Goal: Transaction & Acquisition: Purchase product/service

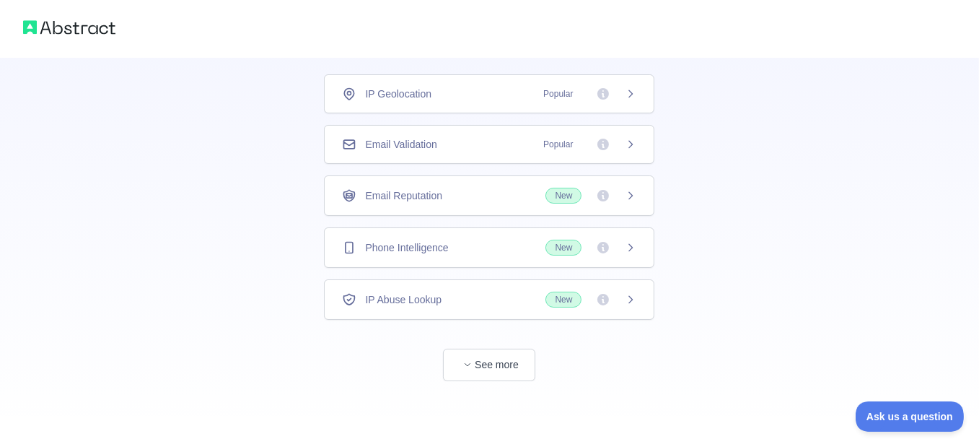
scroll to position [144, 0]
click at [604, 255] on span "New" at bounding box center [591, 248] width 91 height 16
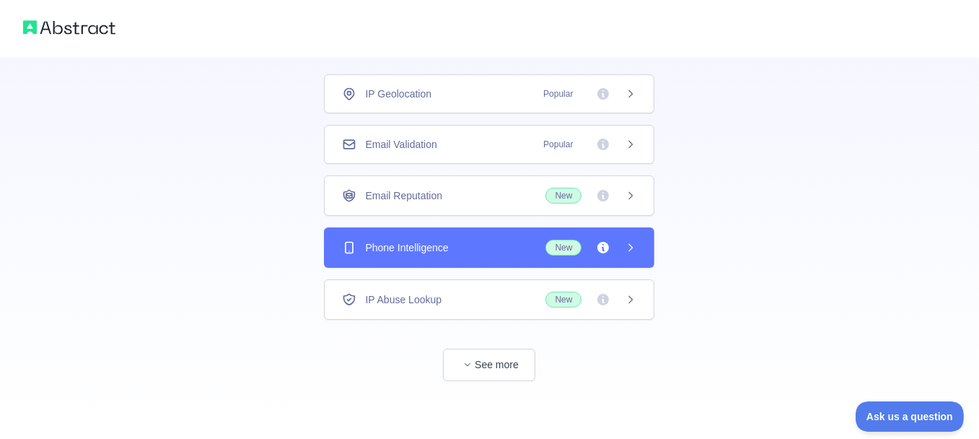
scroll to position [38, 0]
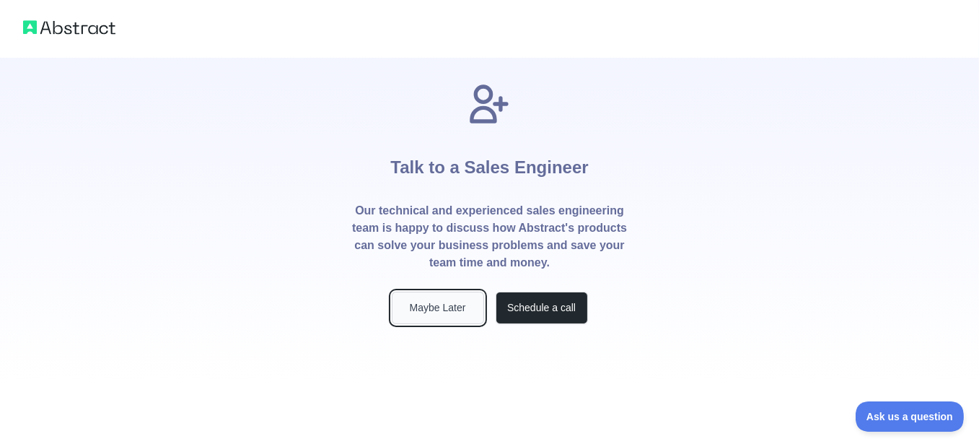
click at [432, 324] on button "Maybe Later" at bounding box center [438, 308] width 92 height 32
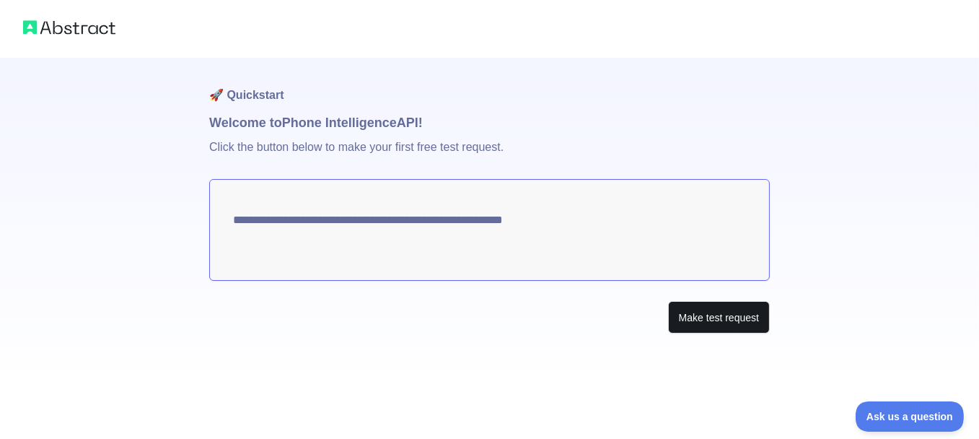
scroll to position [24, 0]
click at [678, 333] on button "Make test request" at bounding box center [719, 317] width 102 height 32
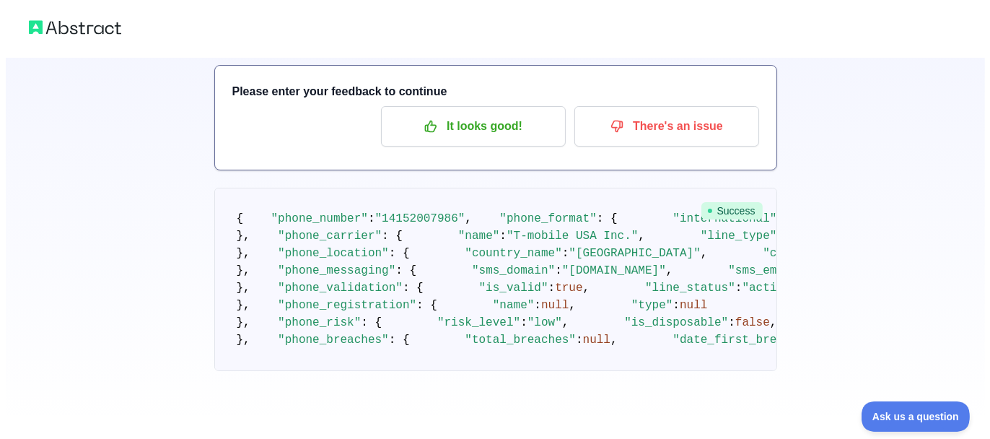
scroll to position [0, 0]
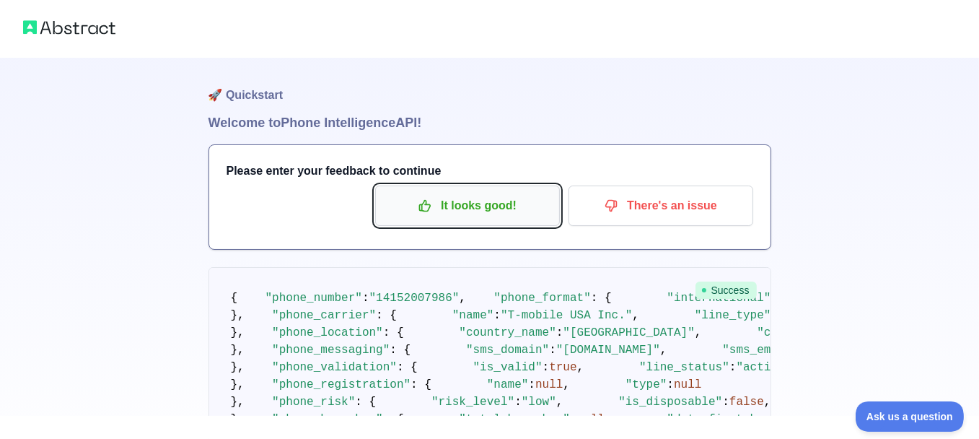
click at [459, 218] on p "It looks good!" at bounding box center [467, 205] width 163 height 25
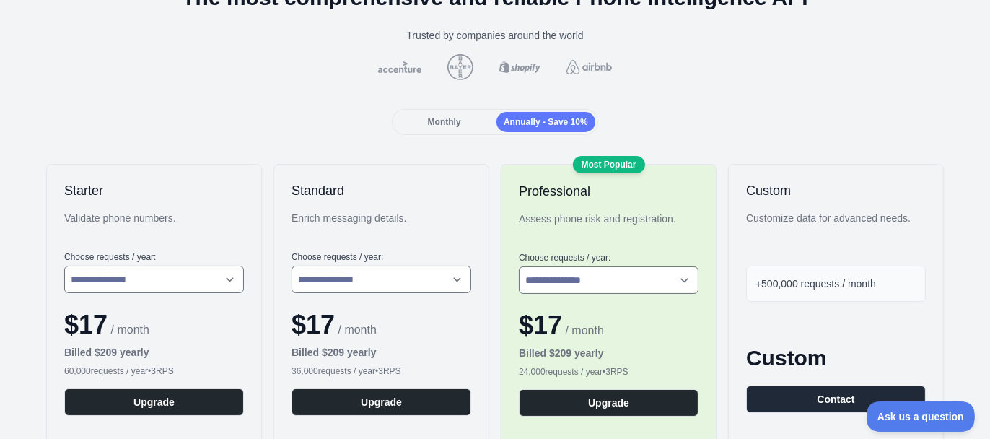
scroll to position [72, 0]
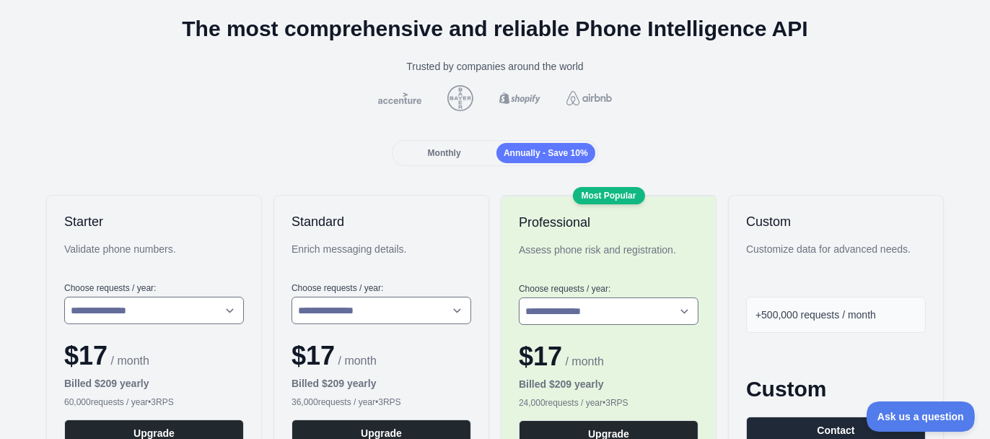
click at [463, 163] on div "Monthly" at bounding box center [444, 153] width 99 height 20
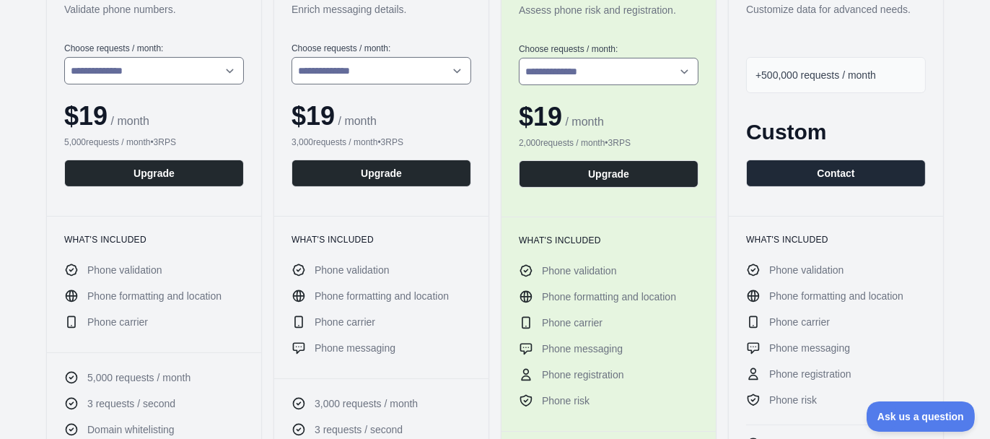
scroll to position [289, 0]
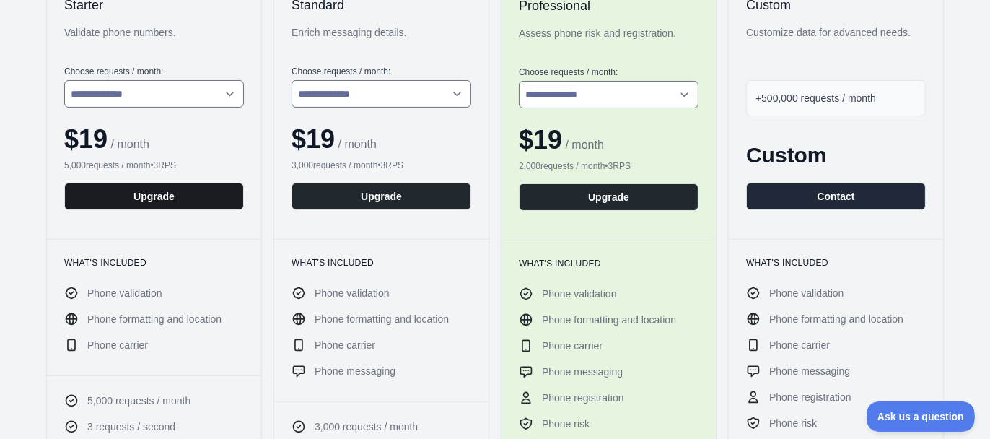
click at [185, 210] on button "Upgrade" at bounding box center [154, 196] width 180 height 27
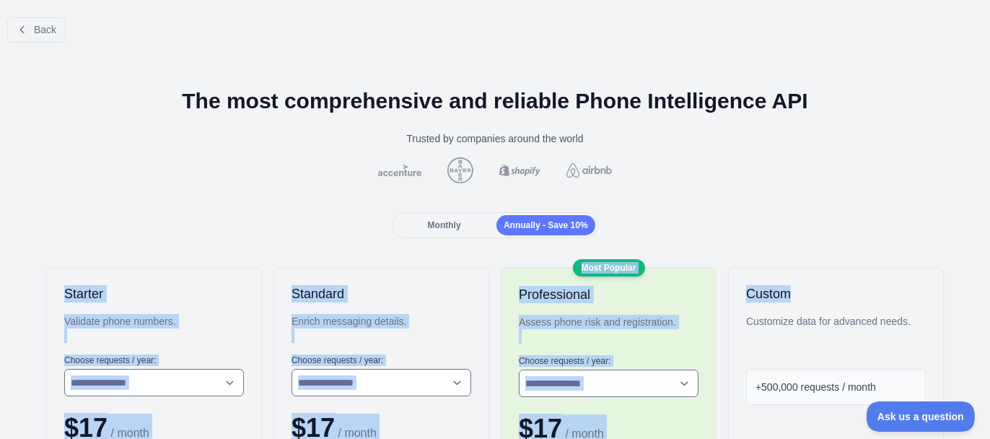
drag, startPoint x: 899, startPoint y: 281, endPoint x: 870, endPoint y: 323, distance: 51.3
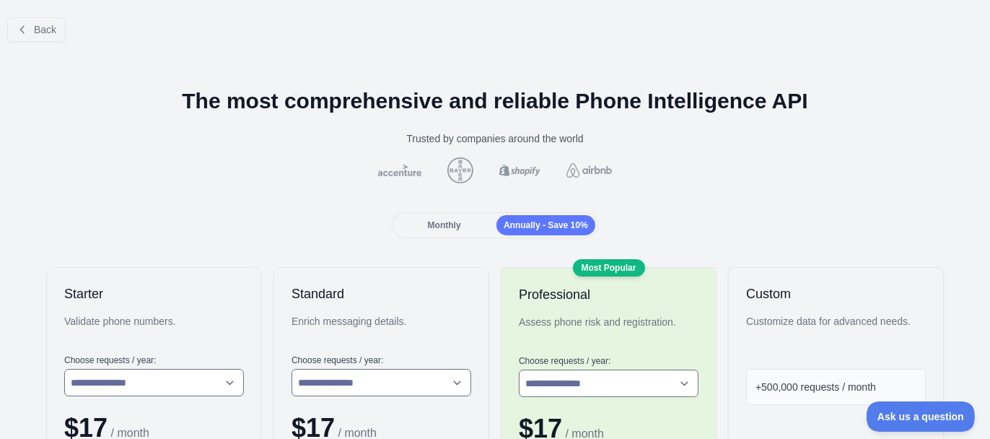
click at [660, 183] on div at bounding box center [495, 170] width 967 height 26
click at [32, 16] on div "Back" at bounding box center [495, 30] width 990 height 48
drag, startPoint x: 45, startPoint y: 26, endPoint x: 47, endPoint y: 37, distance: 11.0
click at [48, 34] on button "Back" at bounding box center [36, 29] width 58 height 25
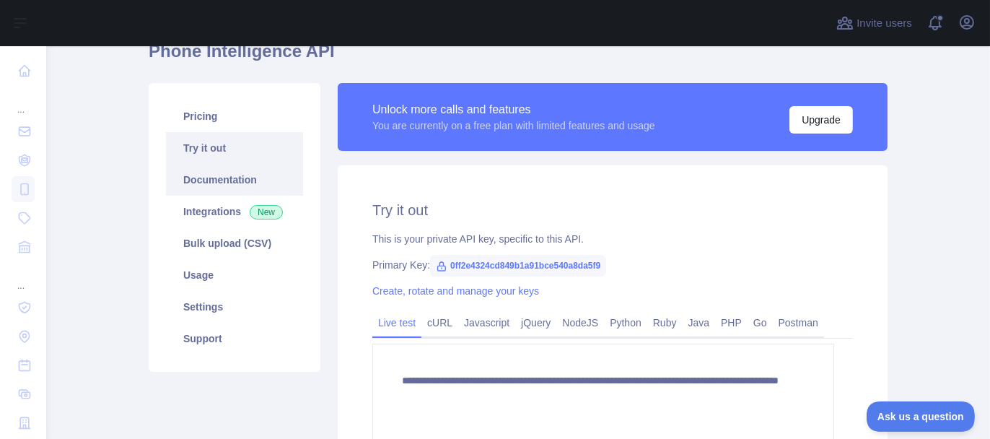
scroll to position [144, 0]
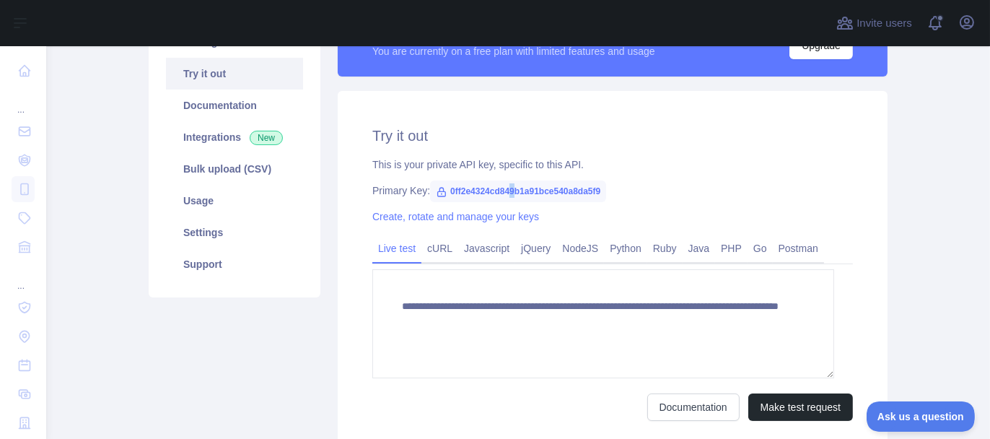
click at [557, 202] on span "0ff2e4324cd849b1a91bce540a8da5f9" at bounding box center [518, 191] width 176 height 22
click at [606, 202] on span "0ff2e4324cd849b1a91bce540a8da5f9" at bounding box center [518, 191] width 176 height 22
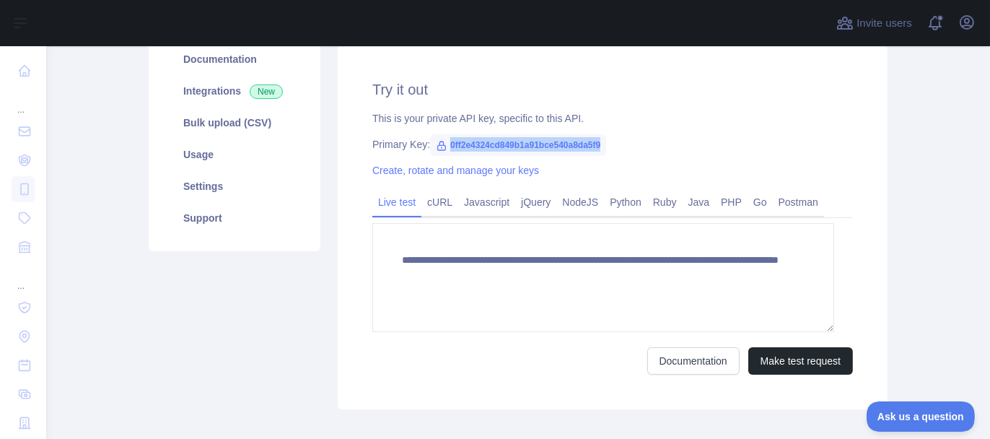
scroll to position [217, 0]
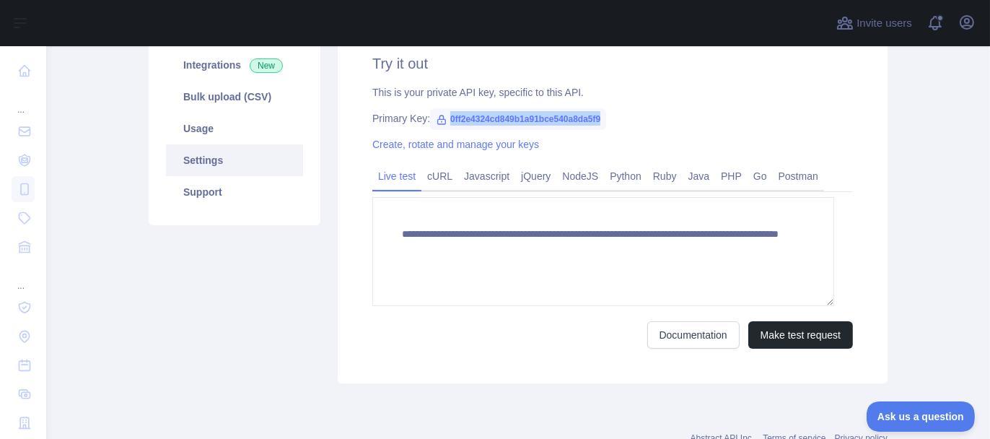
click at [256, 176] on link "Settings" at bounding box center [234, 160] width 137 height 32
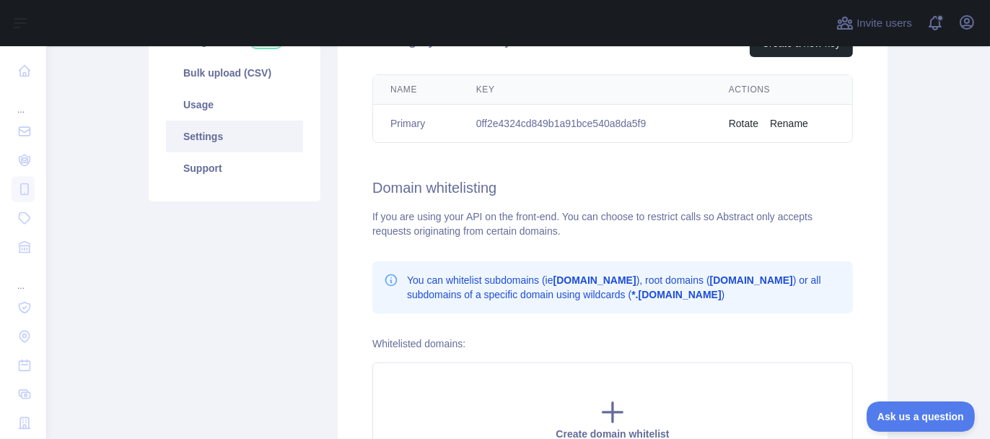
scroll to position [217, 0]
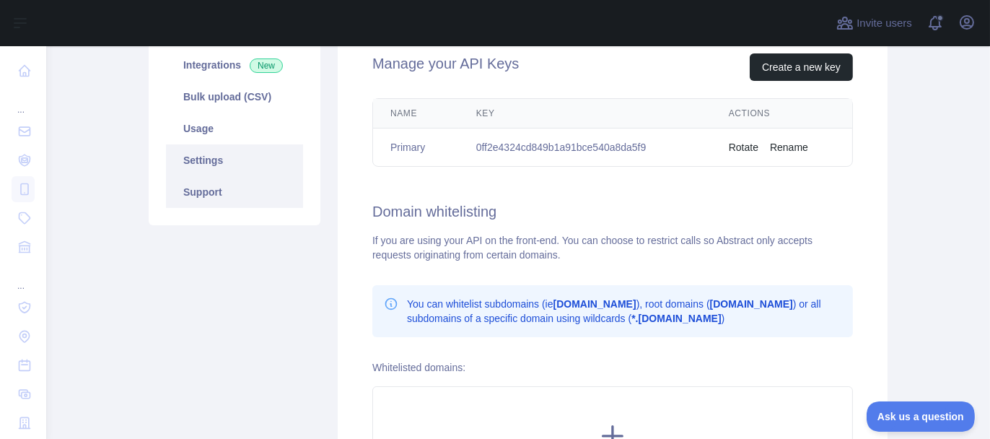
click at [255, 208] on link "Support" at bounding box center [234, 192] width 137 height 32
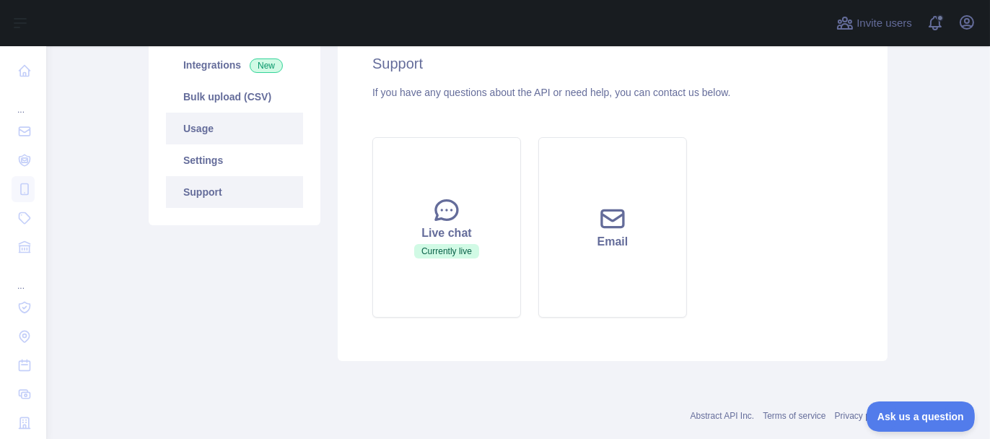
click at [248, 144] on link "Usage" at bounding box center [234, 129] width 137 height 32
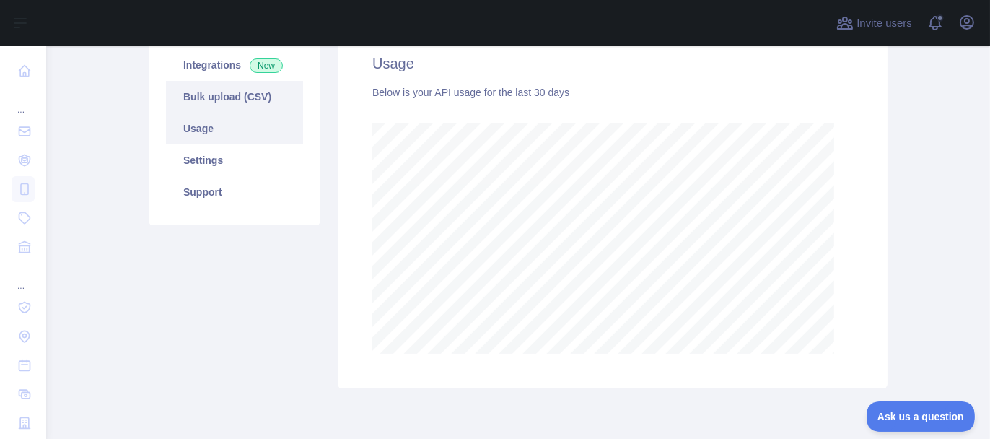
scroll to position [381, 922]
click at [249, 113] on link "Bulk upload (CSV)" at bounding box center [234, 97] width 137 height 32
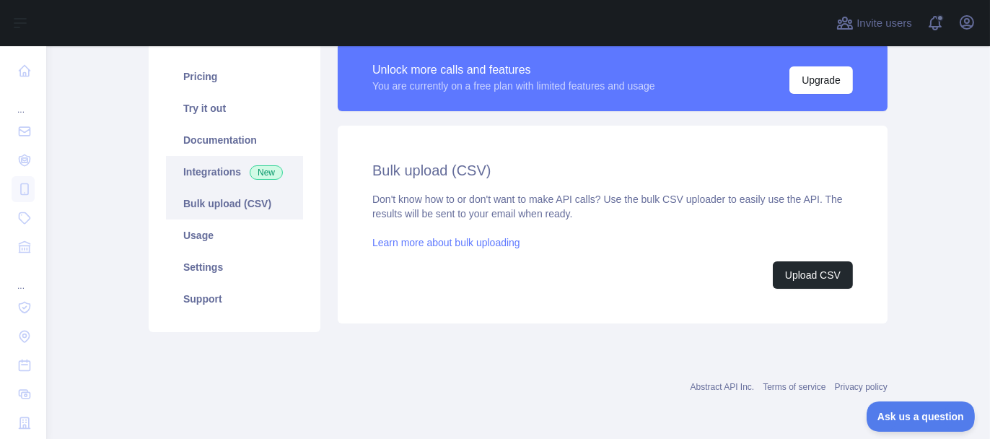
click at [263, 156] on link "Integrations New" at bounding box center [234, 172] width 137 height 32
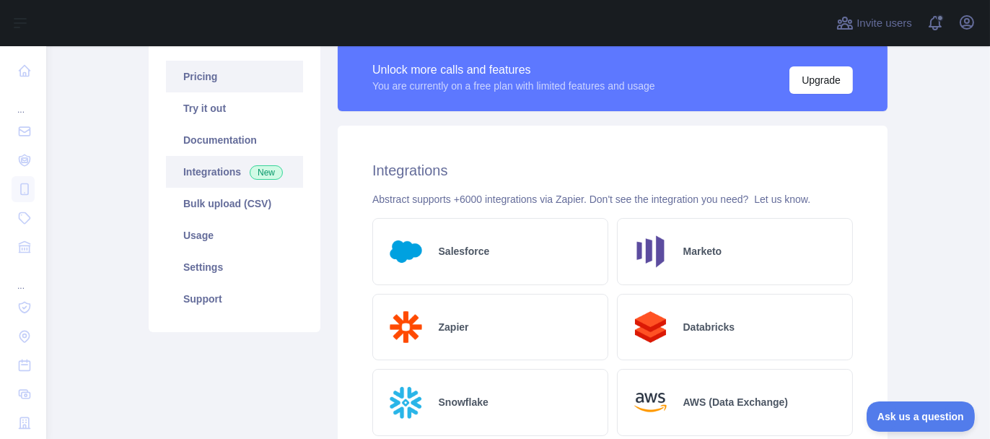
scroll to position [72, 0]
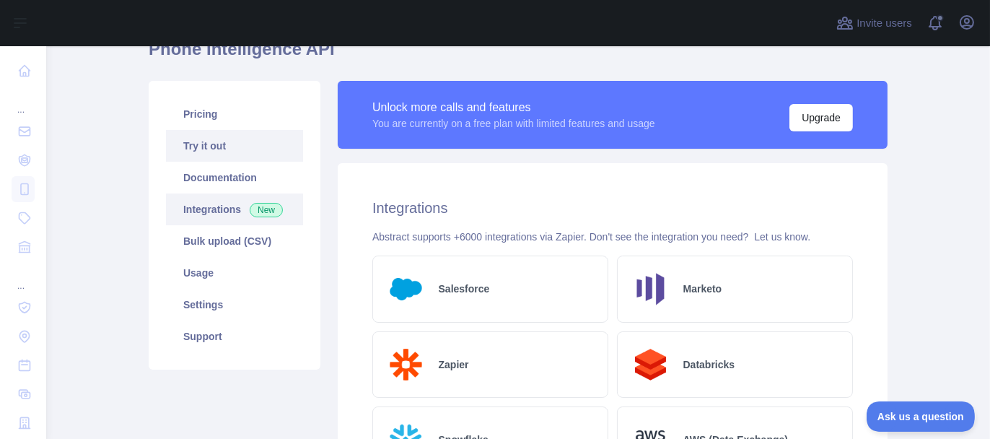
click at [250, 162] on link "Try it out" at bounding box center [234, 146] width 137 height 32
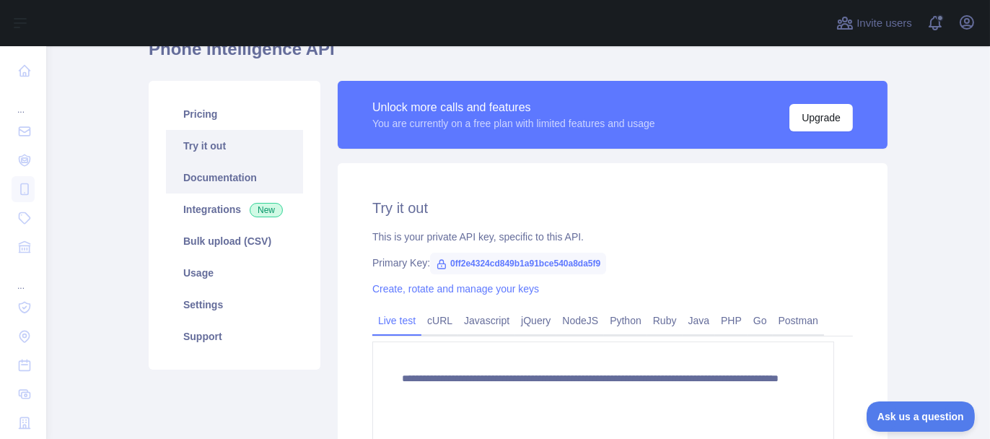
click at [248, 193] on link "Documentation" at bounding box center [234, 178] width 137 height 32
